Goal: Task Accomplishment & Management: Use online tool/utility

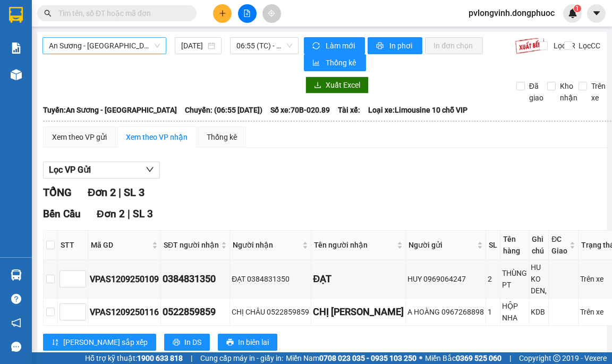
click at [132, 45] on span "An Sương - [GEOGRAPHIC_DATA]" at bounding box center [104, 46] width 111 height 16
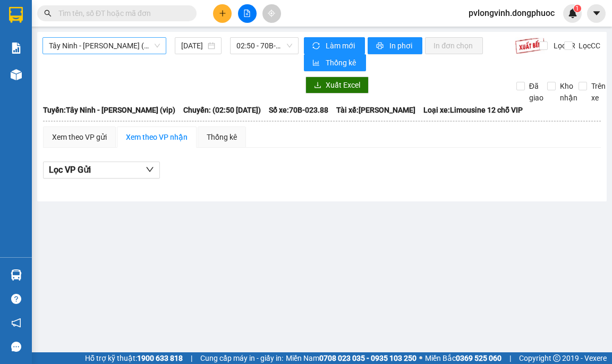
click at [104, 44] on span "Tây Ninh - [PERSON_NAME] (vip)" at bounding box center [104, 46] width 111 height 16
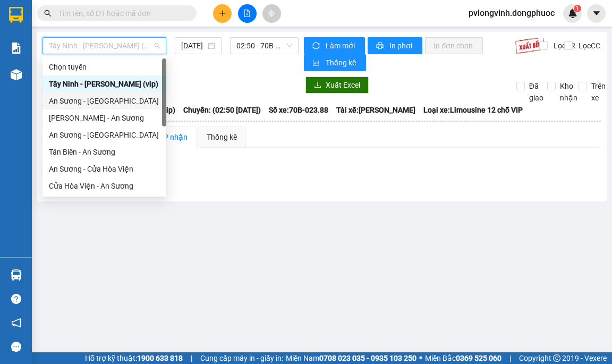
click at [90, 99] on div "An Sương - [GEOGRAPHIC_DATA]" at bounding box center [104, 101] width 111 height 12
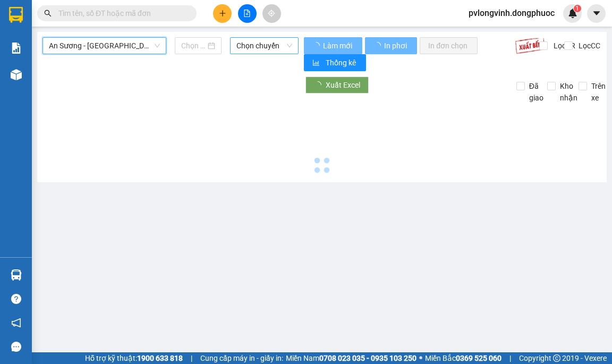
type input "[DATE]"
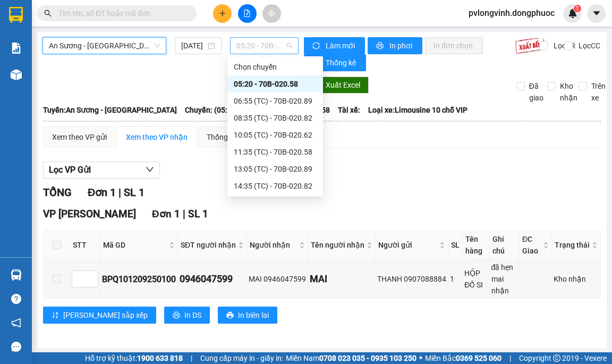
click at [276, 47] on span "05:20 - 70B-020.58" at bounding box center [264, 46] width 56 height 16
click at [274, 102] on div "06:55 (TC) - 70B-020.89" at bounding box center [275, 101] width 83 height 12
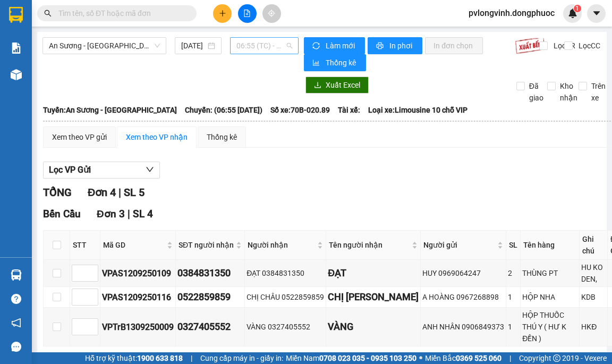
click at [274, 49] on span "06:55 (TC) - 70B-020.89" at bounding box center [264, 46] width 56 height 16
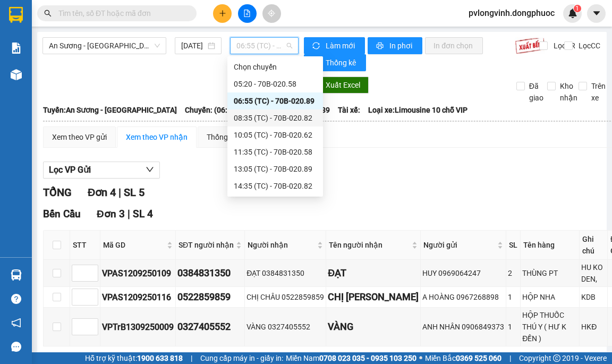
click at [271, 114] on div "08:35 (TC) - 70B-020.82" at bounding box center [275, 118] width 83 height 12
